Goal: Transaction & Acquisition: Purchase product/service

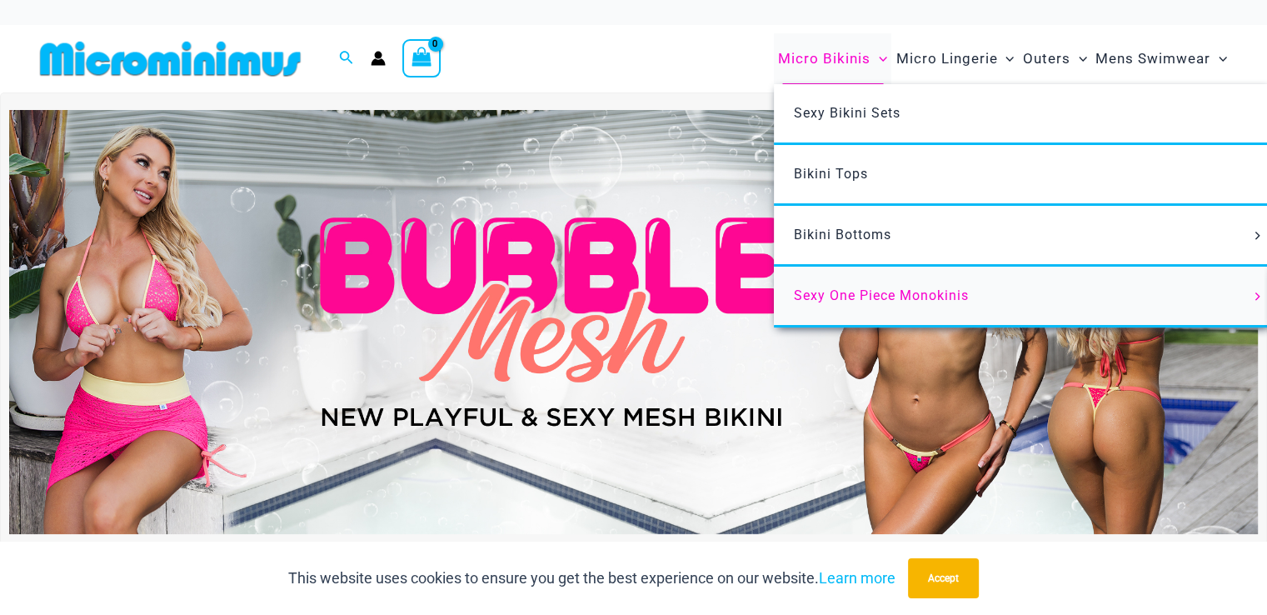
click at [853, 295] on span "Sexy One Piece Monokinis" at bounding box center [881, 295] width 175 height 16
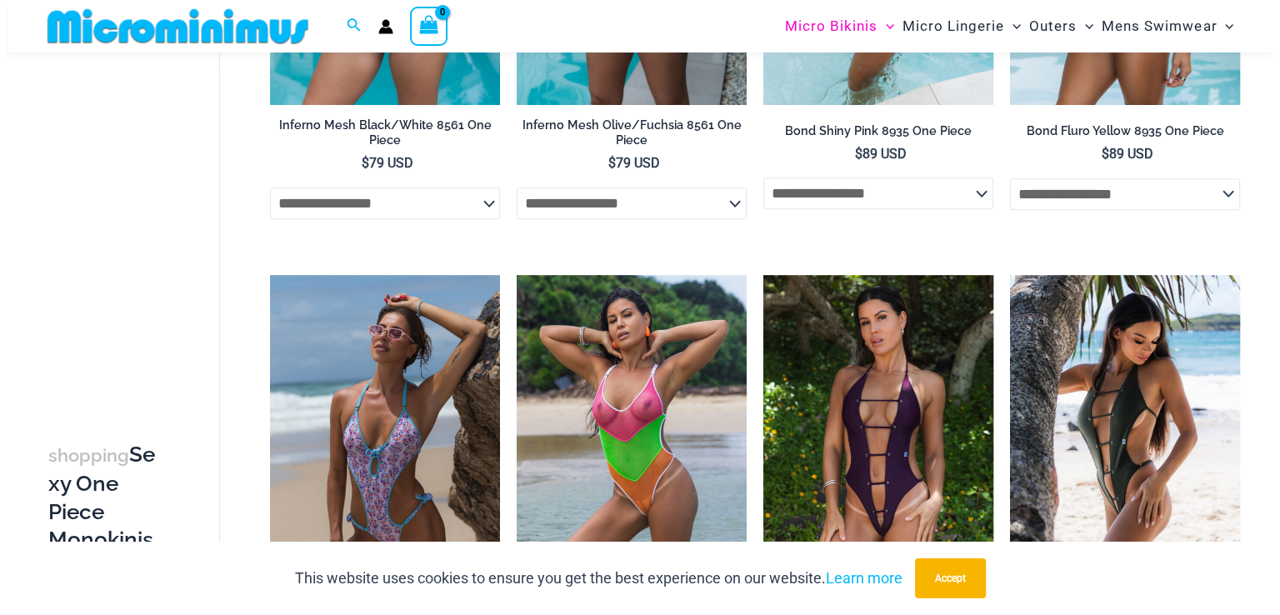
scroll to position [1787, 0]
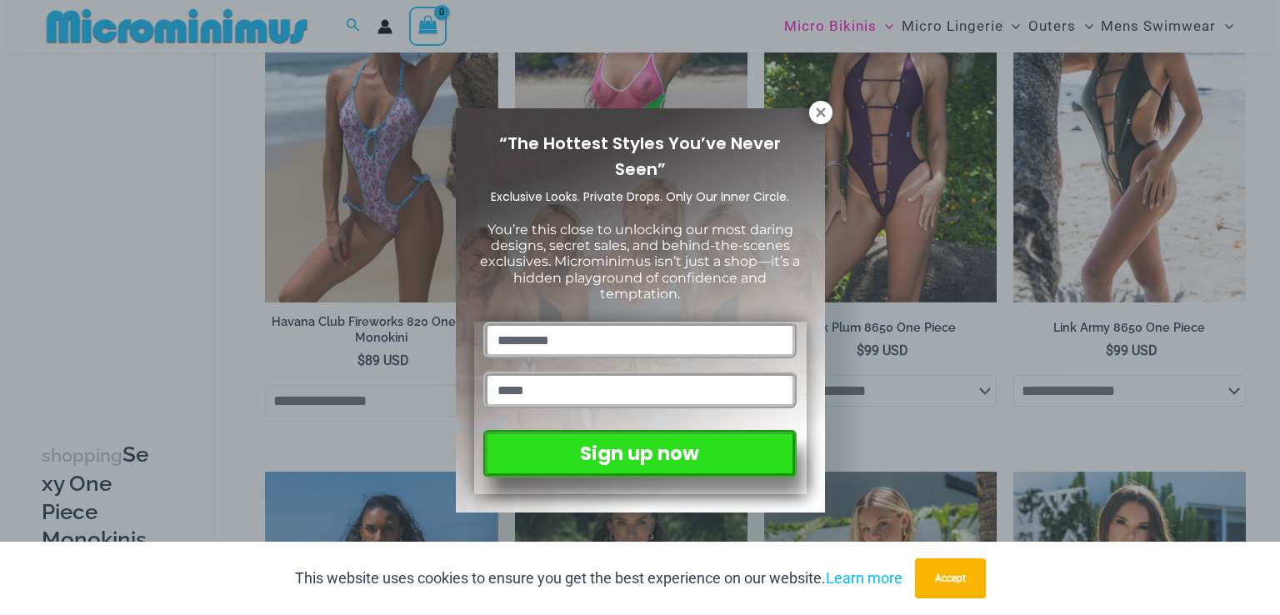
click at [1267, 297] on html "Skip to content Search for: Search Search No products in the cart. No products …" at bounding box center [640, 606] width 1280 height 4787
click at [818, 108] on icon at bounding box center [820, 112] width 15 height 15
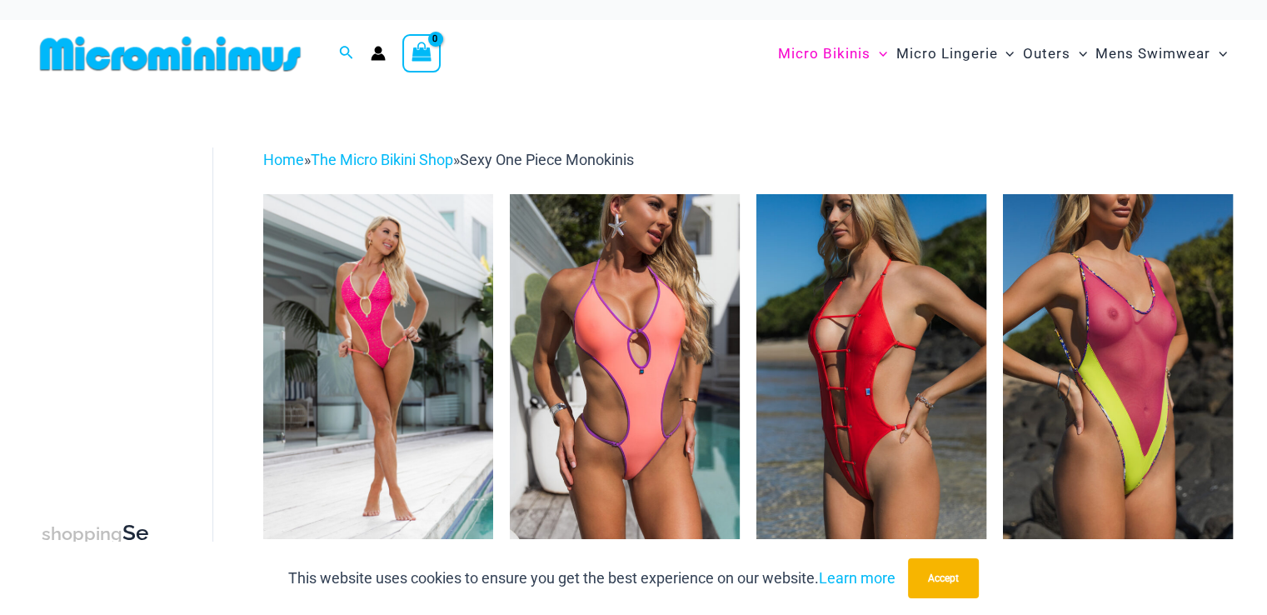
scroll to position [0, 0]
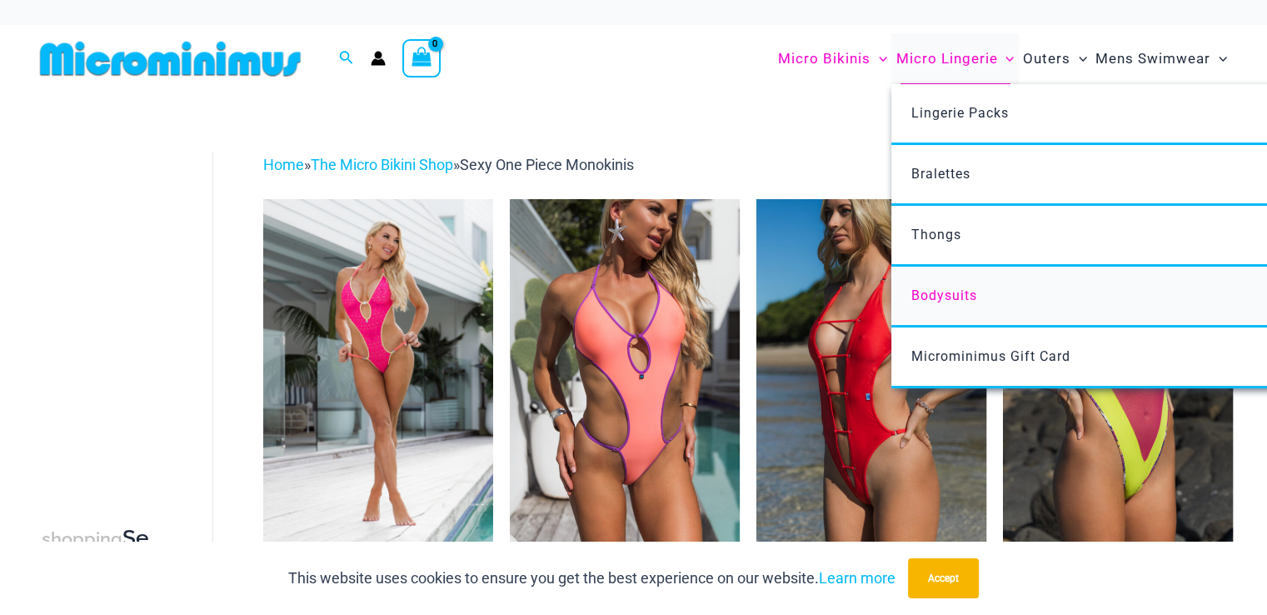
click at [960, 298] on span "Bodysuits" at bounding box center [945, 295] width 66 height 16
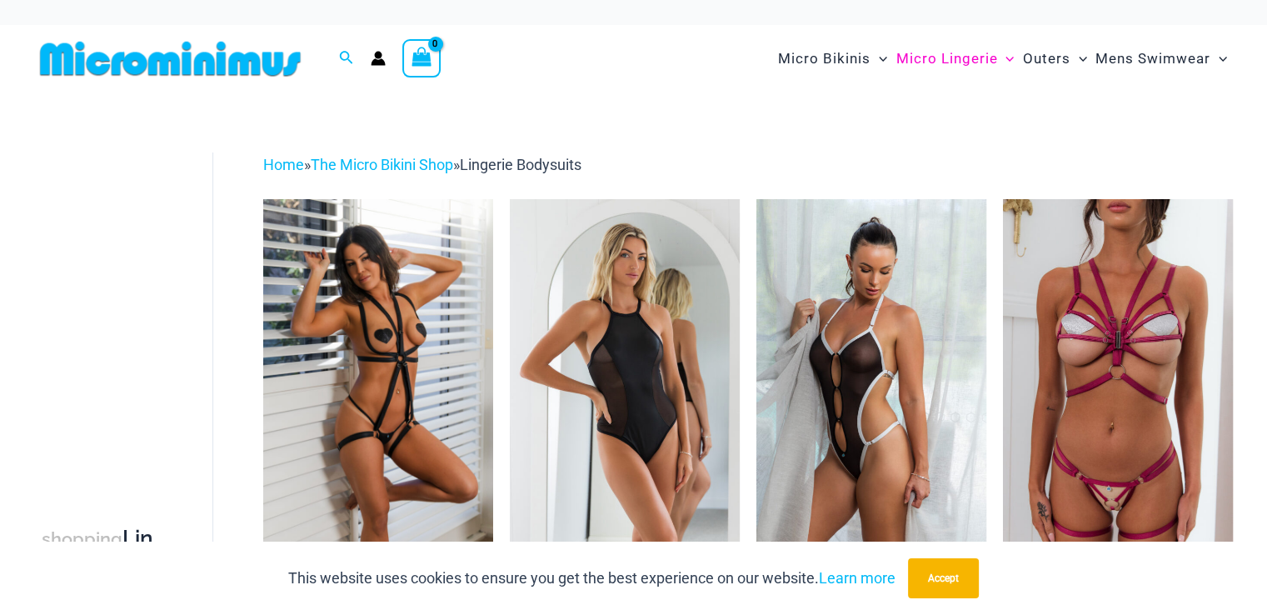
drag, startPoint x: 0, startPoint y: 0, endPoint x: 1279, endPoint y: 49, distance: 1280.0
click at [1267, 49] on html "Skip to content Search for: Search Search No products in the cart. No products …" at bounding box center [633, 584] width 1267 height 1168
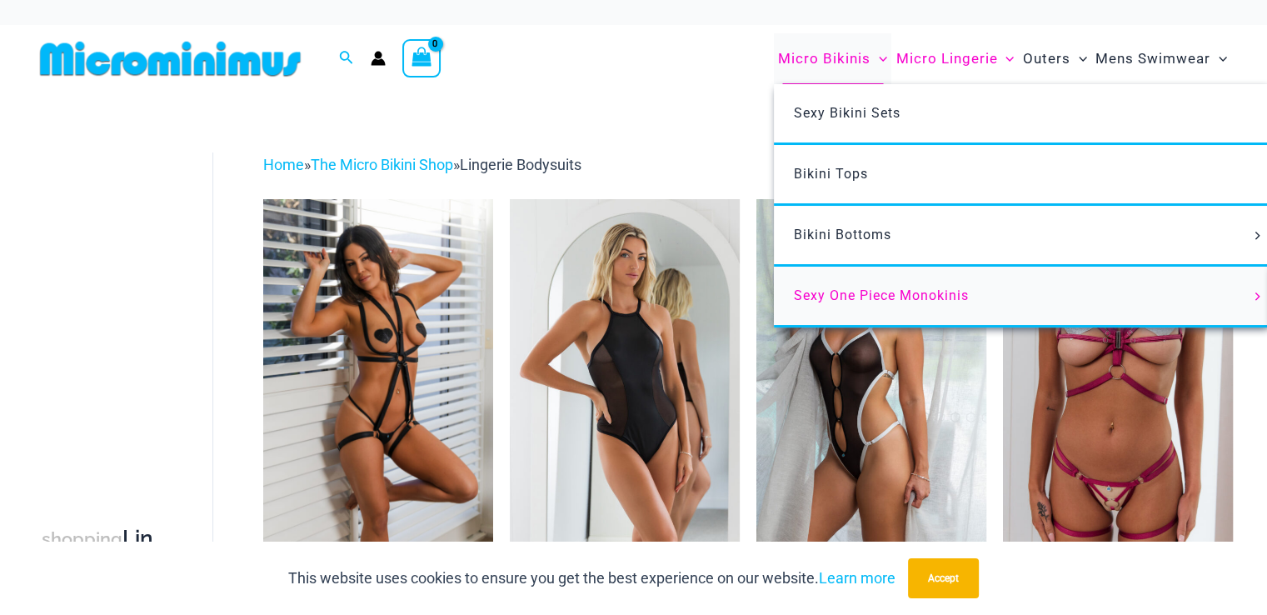
click at [862, 291] on span "Sexy One Piece Monokinis" at bounding box center [881, 295] width 175 height 16
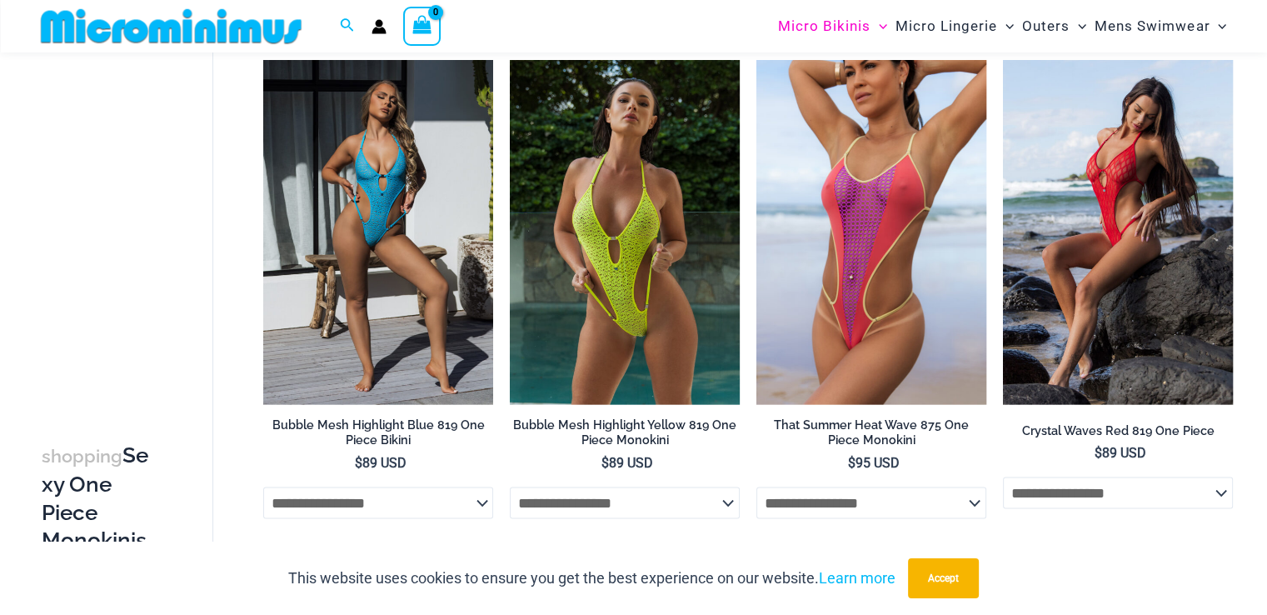
scroll to position [3613, 0]
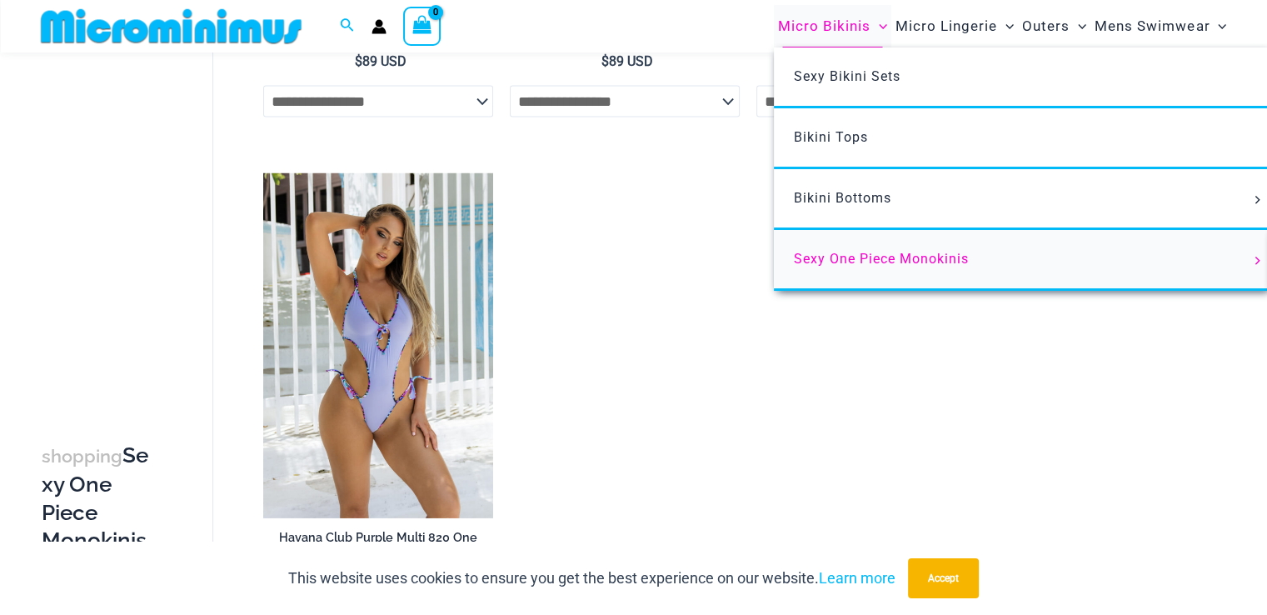
click at [816, 257] on span "Sexy One Piece Monokinis" at bounding box center [881, 259] width 175 height 16
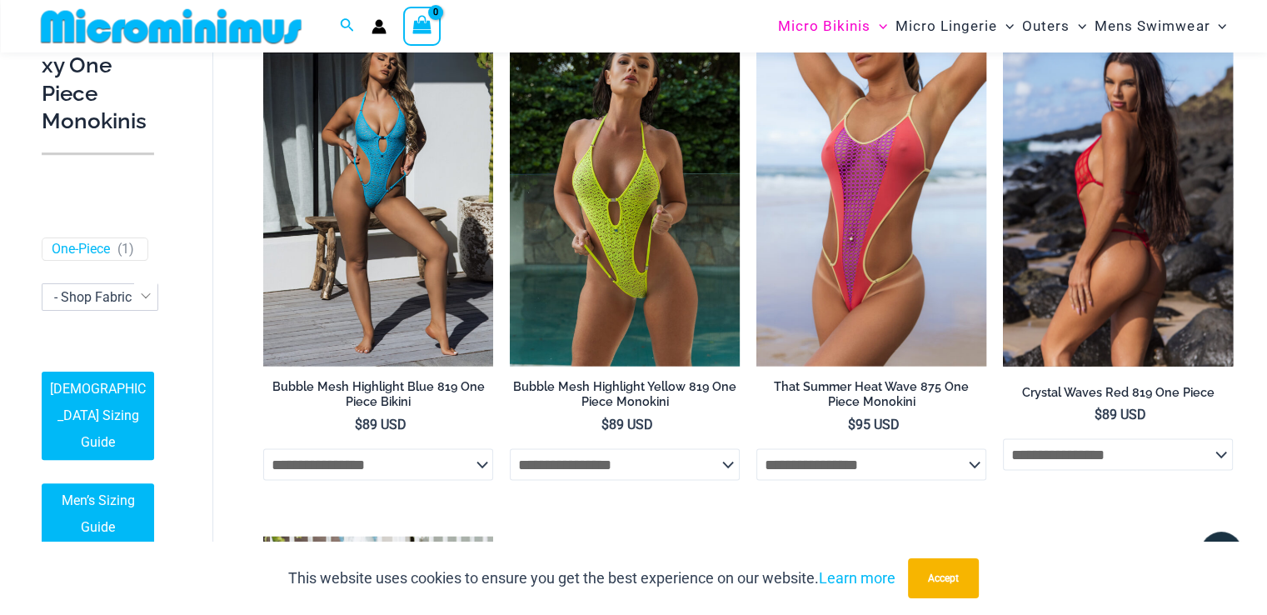
scroll to position [3200, 0]
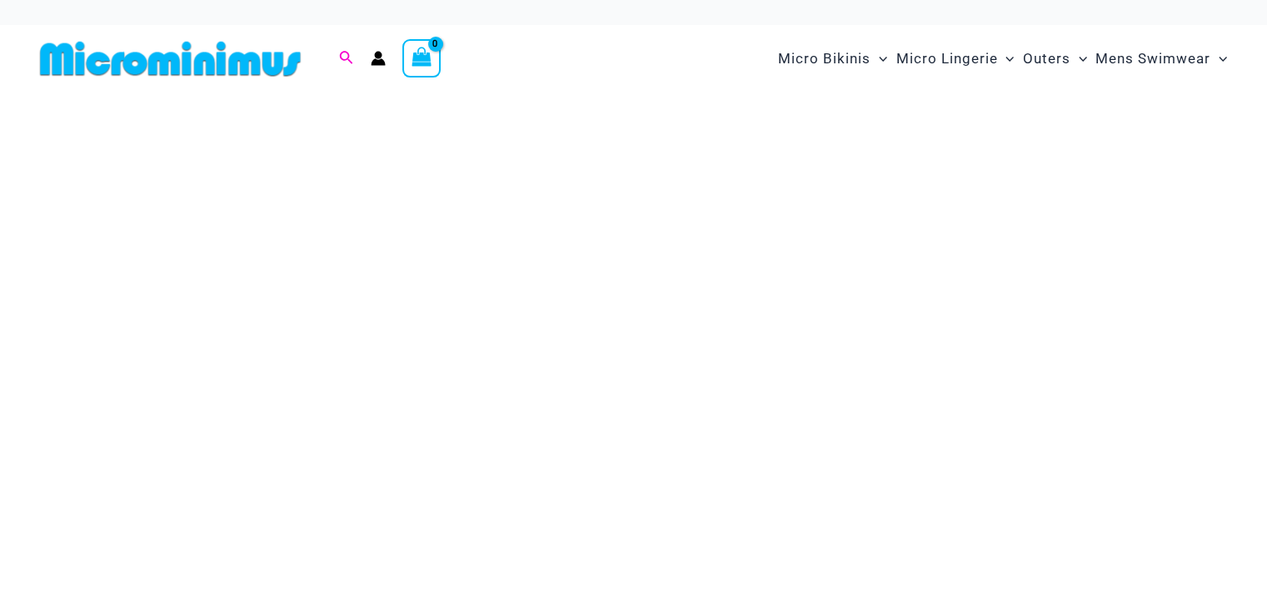
click at [343, 52] on icon "Search icon link" at bounding box center [345, 58] width 13 height 15
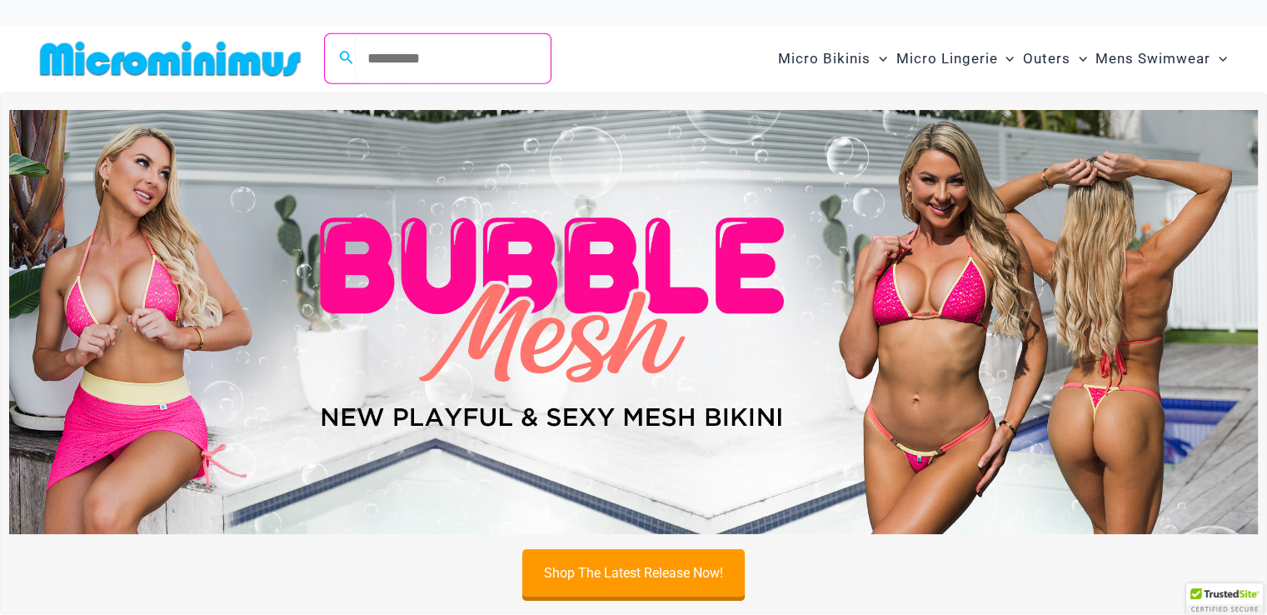
click at [380, 57] on input "Search for: Search" at bounding box center [453, 58] width 196 height 49
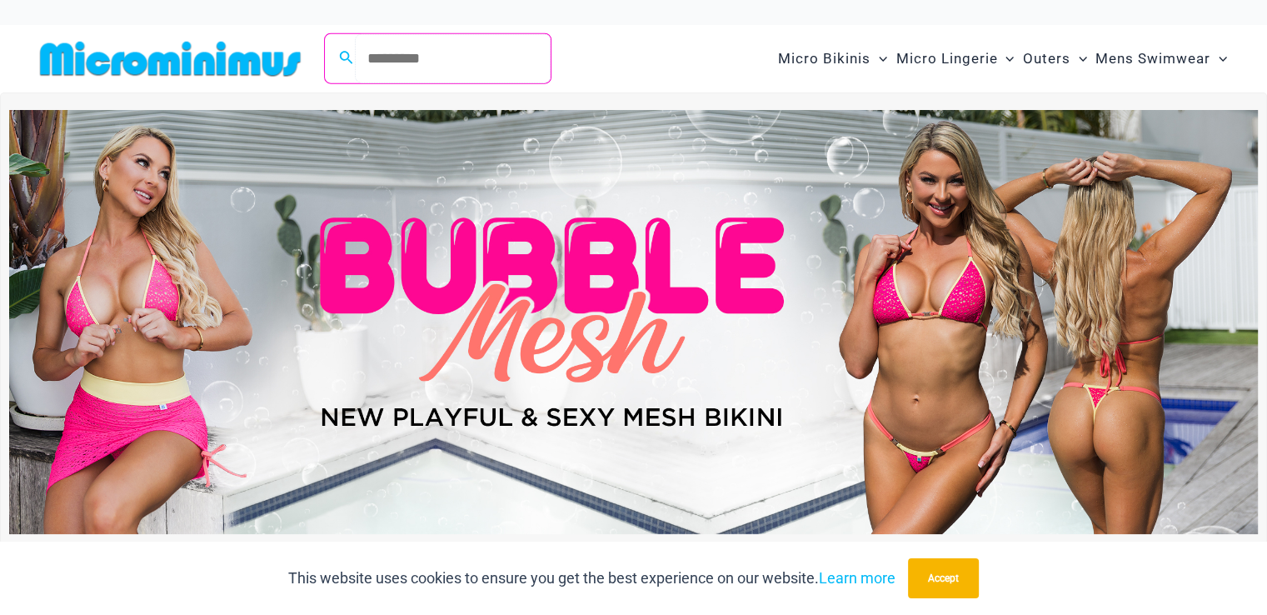
paste input "**********"
type input "**********"
click button "Search" at bounding box center [0, 0] width 0 height 0
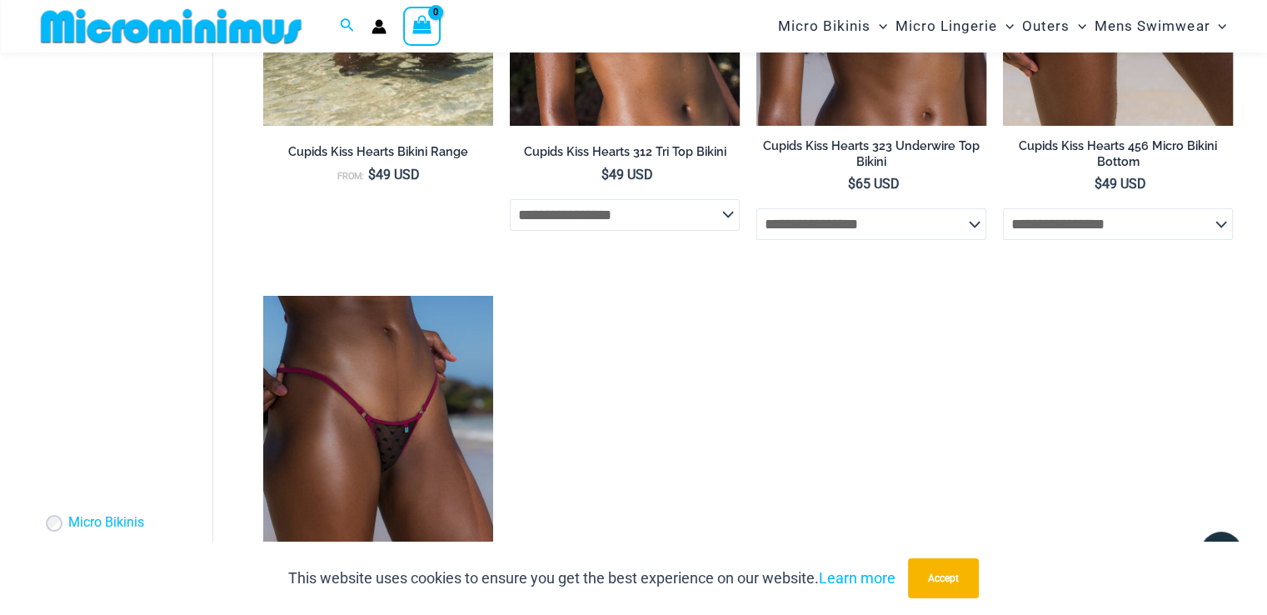
scroll to position [409, 0]
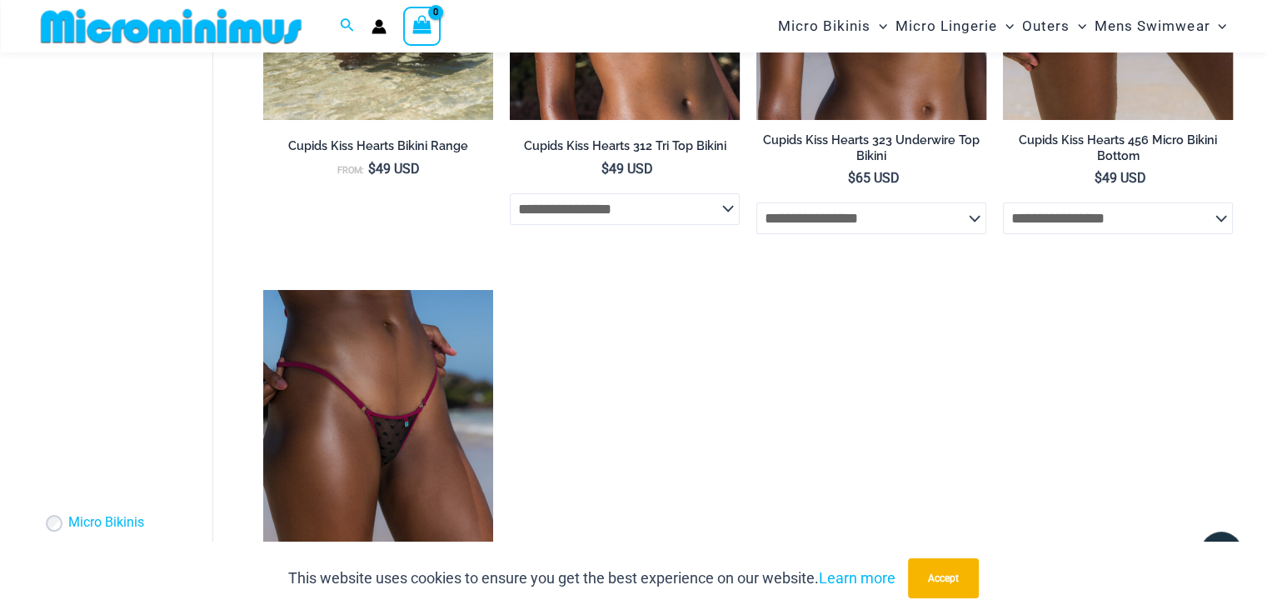
drag, startPoint x: 0, startPoint y: 0, endPoint x: 1267, endPoint y: 281, distance: 1298.1
click at [1267, 281] on html "**********" at bounding box center [633, 425] width 1267 height 1668
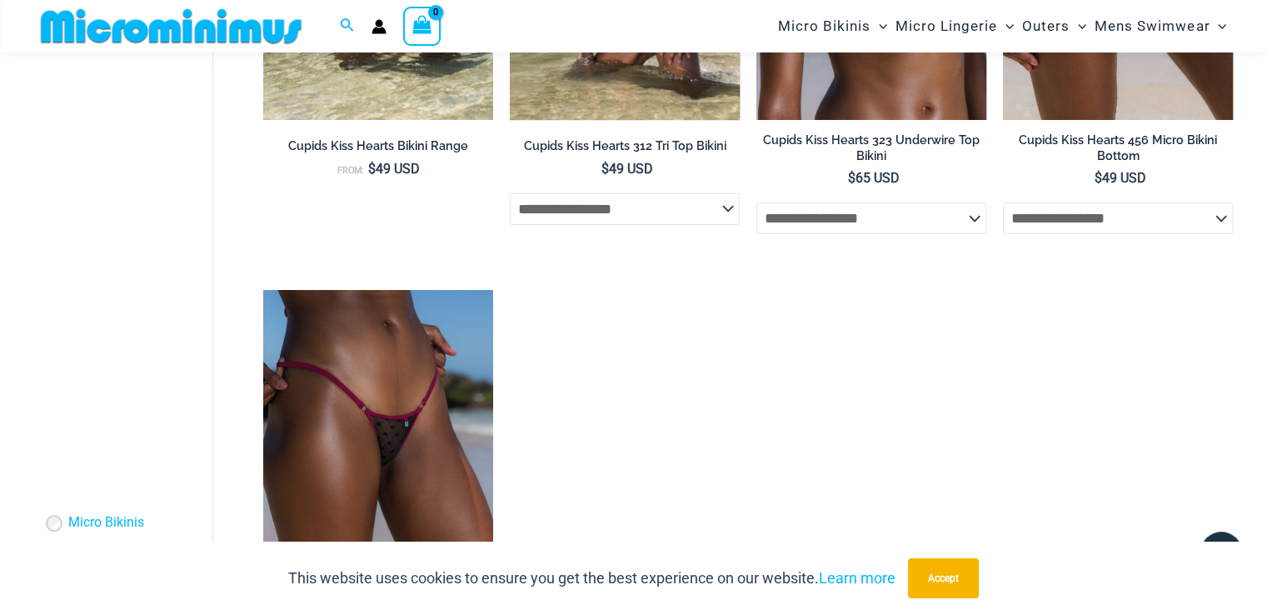
click at [723, 202] on select "**********" at bounding box center [625, 209] width 230 height 32
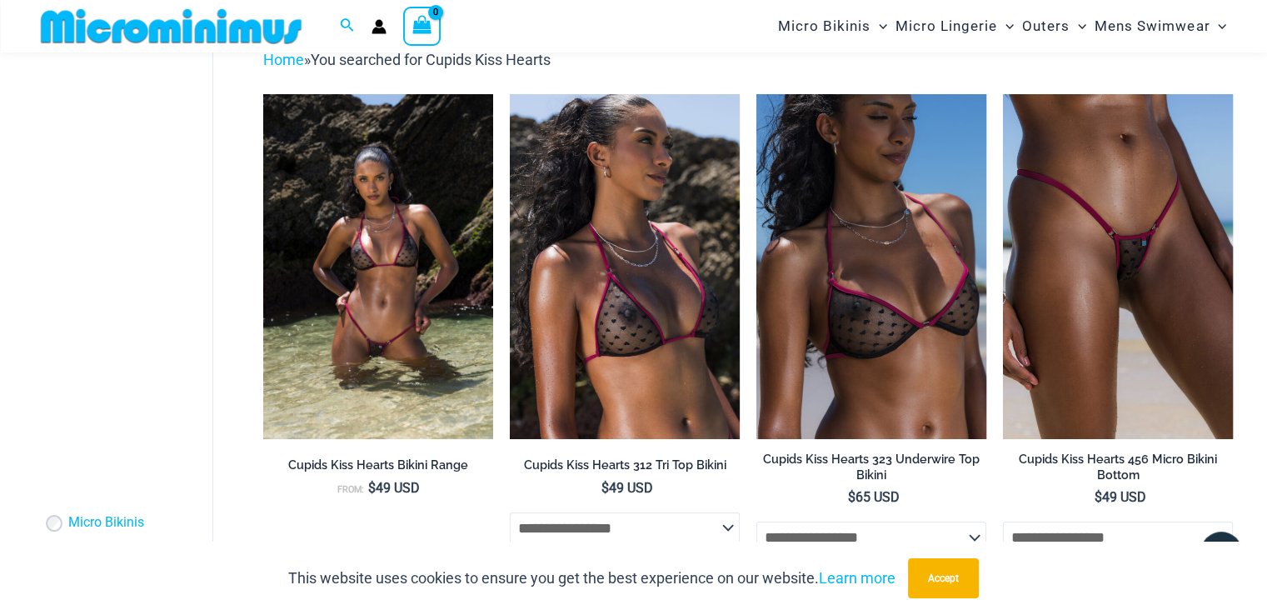
scroll to position [0, 0]
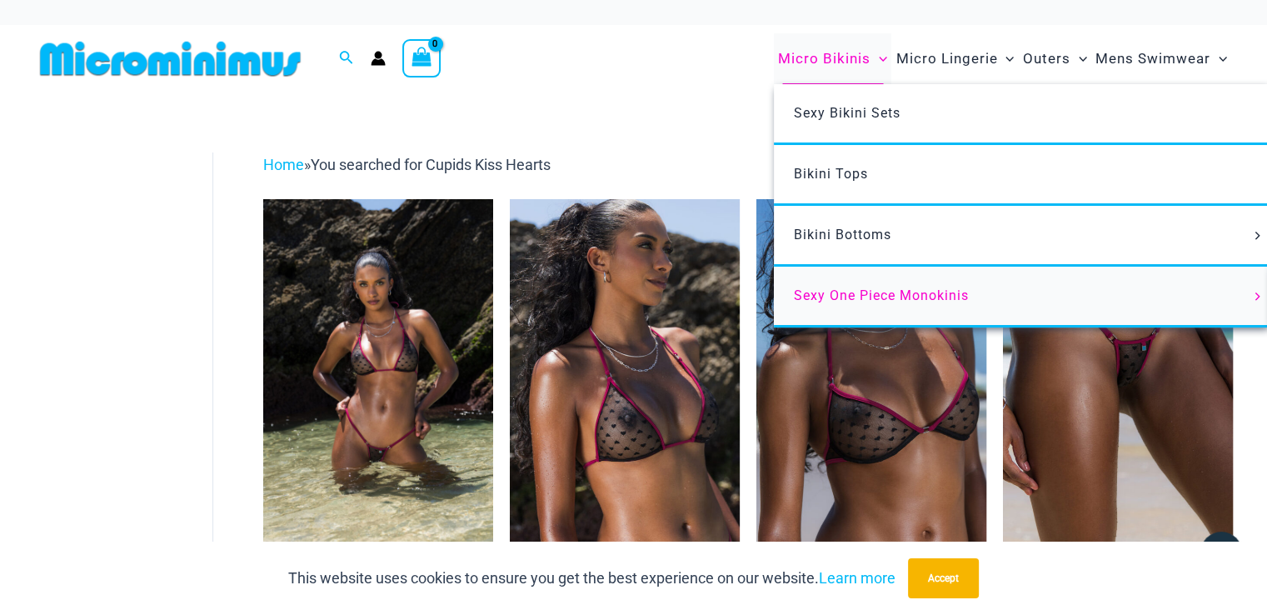
click at [870, 289] on span "Sexy One Piece Monokinis" at bounding box center [881, 295] width 175 height 16
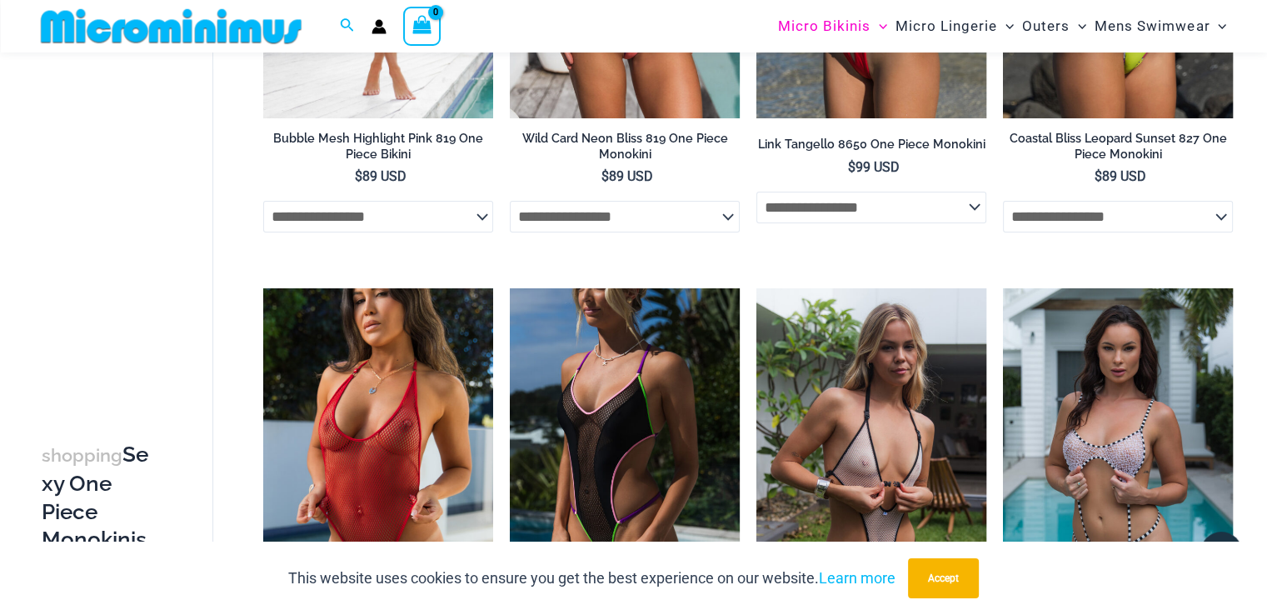
scroll to position [579, 0]
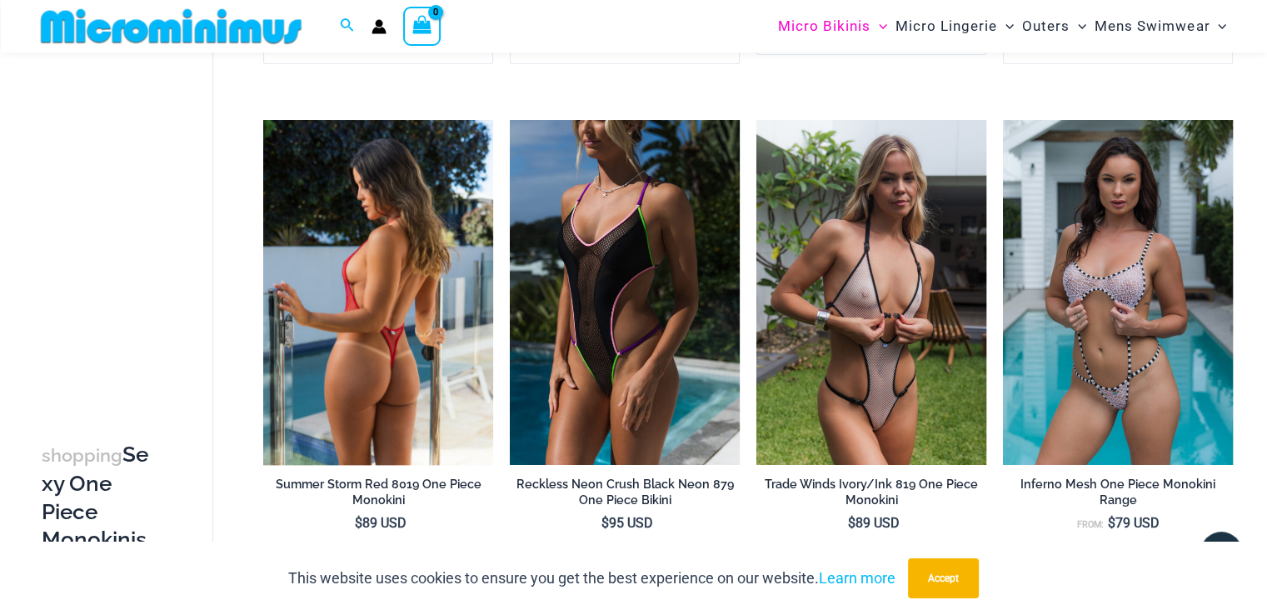
click at [412, 319] on img at bounding box center [378, 292] width 230 height 345
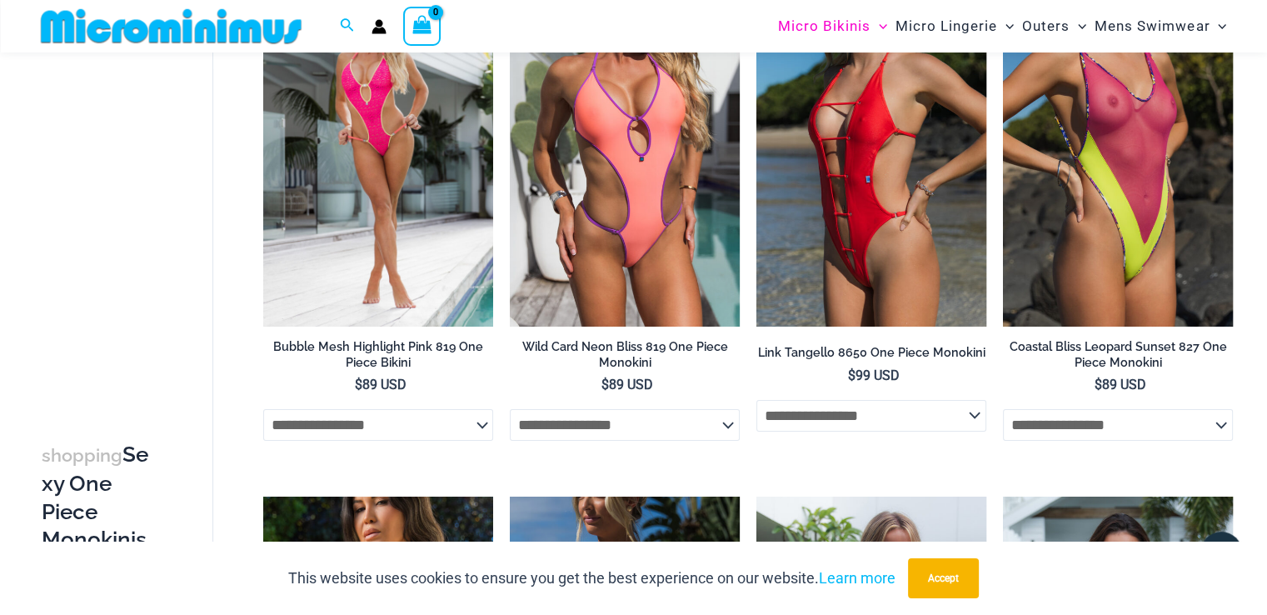
scroll to position [127, 0]
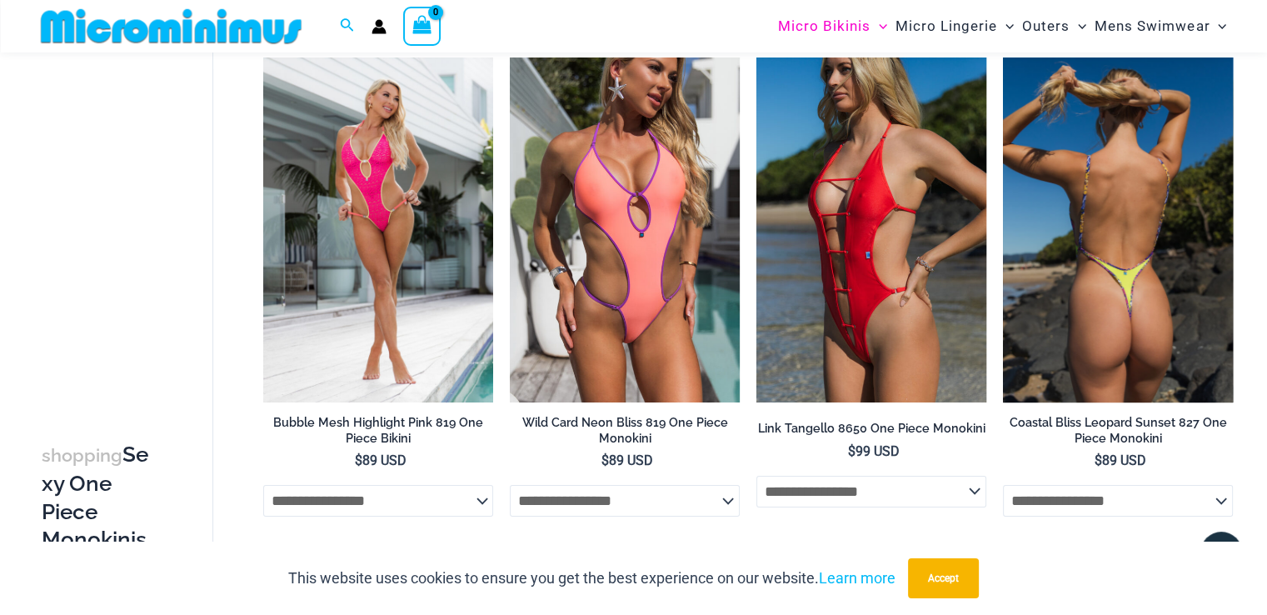
click at [1127, 152] on img at bounding box center [1118, 229] width 230 height 345
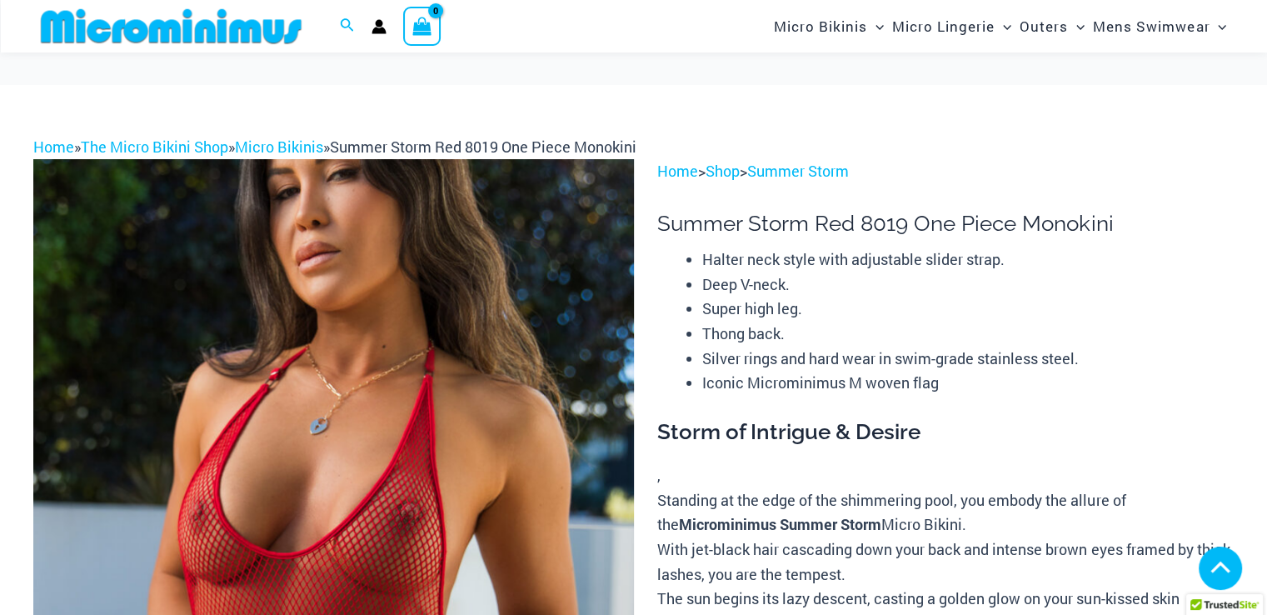
scroll to position [296, 0]
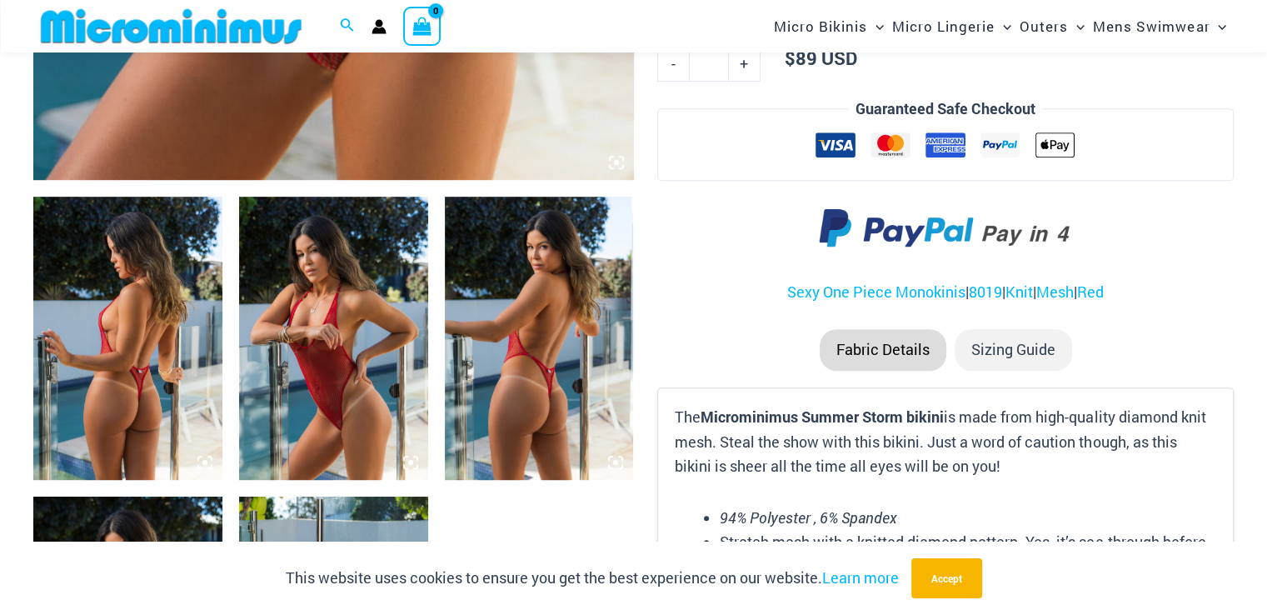
click at [555, 334] on img at bounding box center [539, 338] width 189 height 283
